Goal: Ask a question

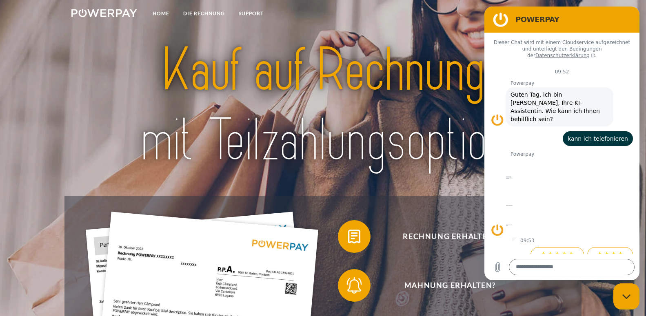
scroll to position [33, 0]
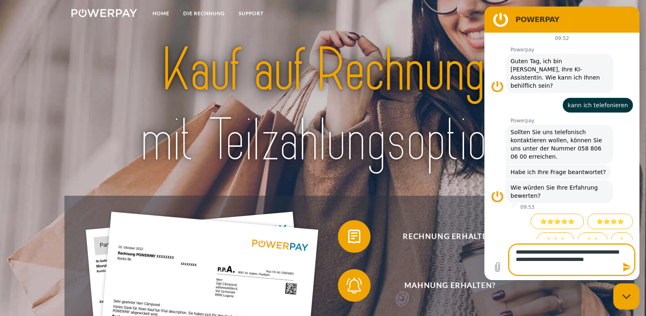
type textarea "**********"
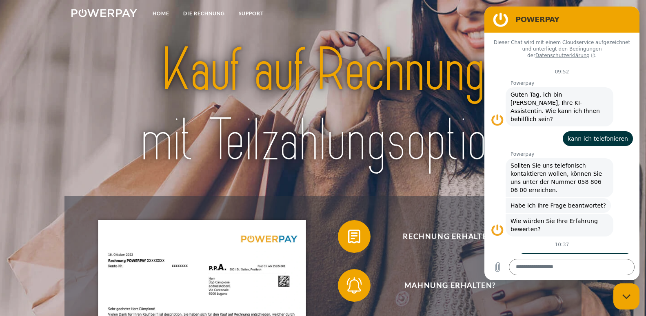
scroll to position [139, 0]
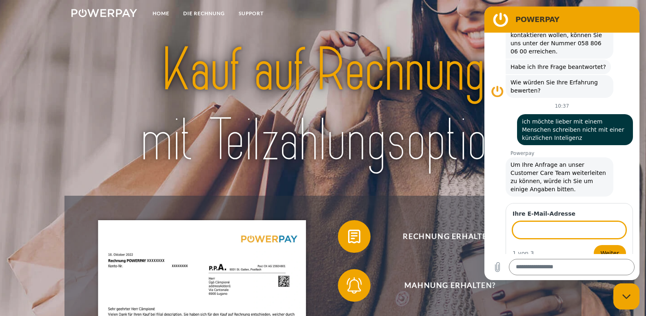
click at [543, 222] on input "Ihre E-Mail-Adresse" at bounding box center [569, 230] width 113 height 17
type input "**********"
click at [607, 249] on span "Weiter" at bounding box center [610, 254] width 18 height 10
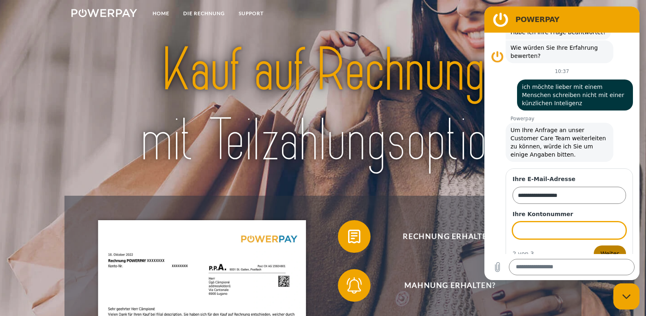
scroll to position [174, 0]
click at [606, 249] on span "Weiter" at bounding box center [610, 254] width 18 height 10
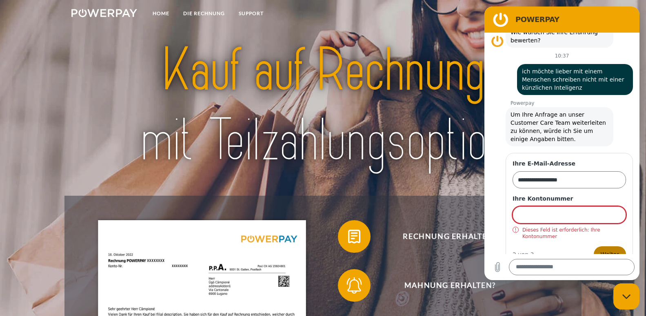
scroll to position [190, 0]
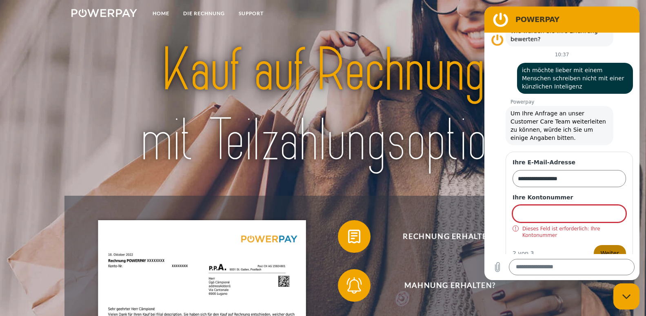
click at [606, 249] on span "Weiter" at bounding box center [610, 254] width 18 height 10
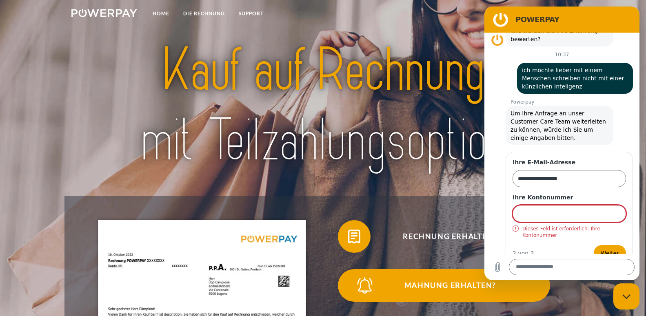
click at [437, 283] on span "Mahnung erhalten?" at bounding box center [450, 285] width 200 height 33
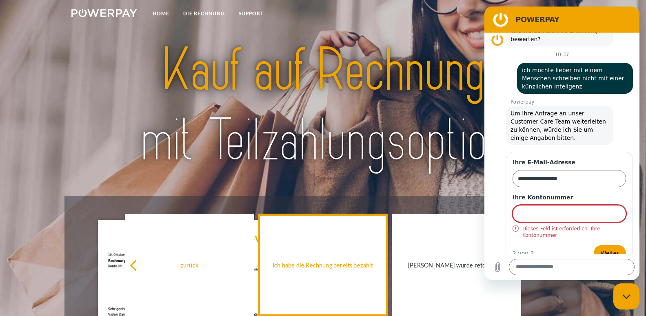
click at [313, 269] on div "Ich habe die Rechnung bereits bezahlt" at bounding box center [323, 265] width 120 height 11
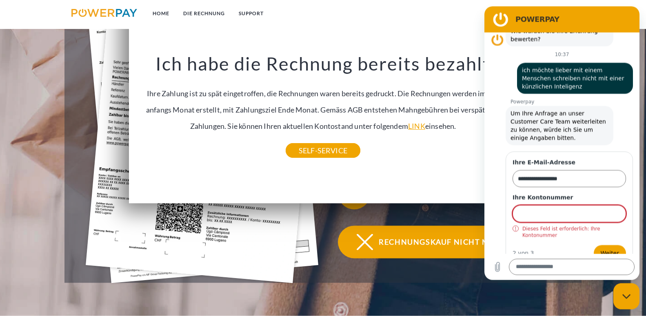
scroll to position [0, 0]
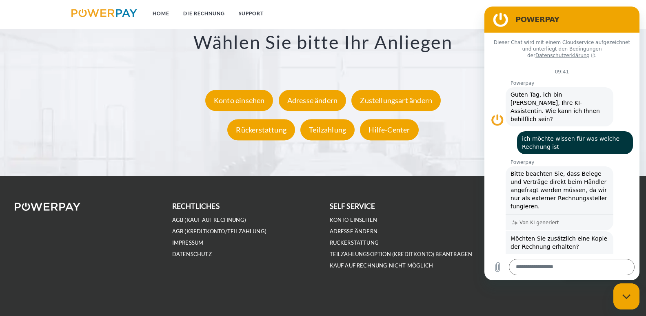
scroll to position [164, 0]
